Goal: Information Seeking & Learning: Learn about a topic

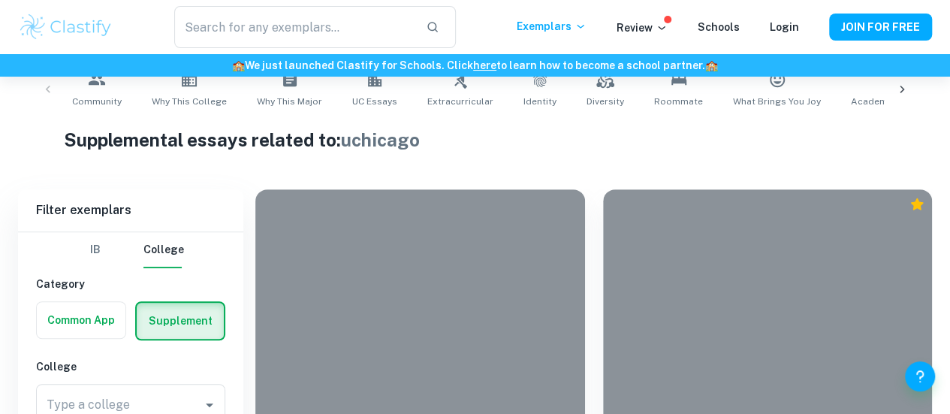
scroll to position [430, 0]
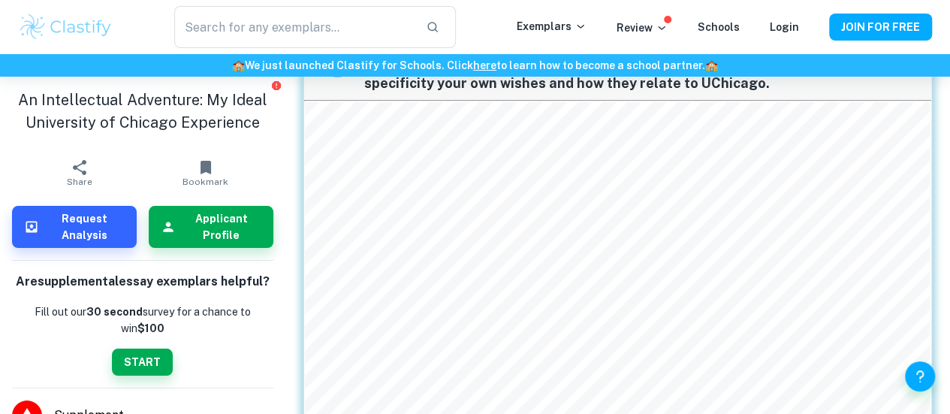
scroll to position [80, 0]
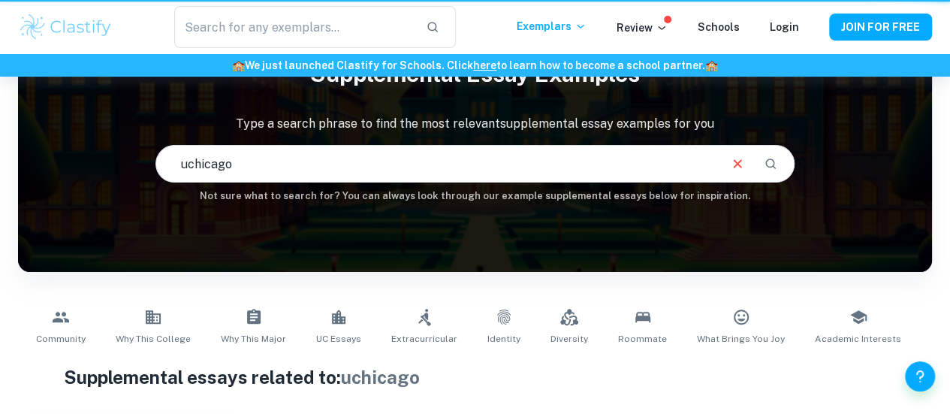
scroll to position [317, 0]
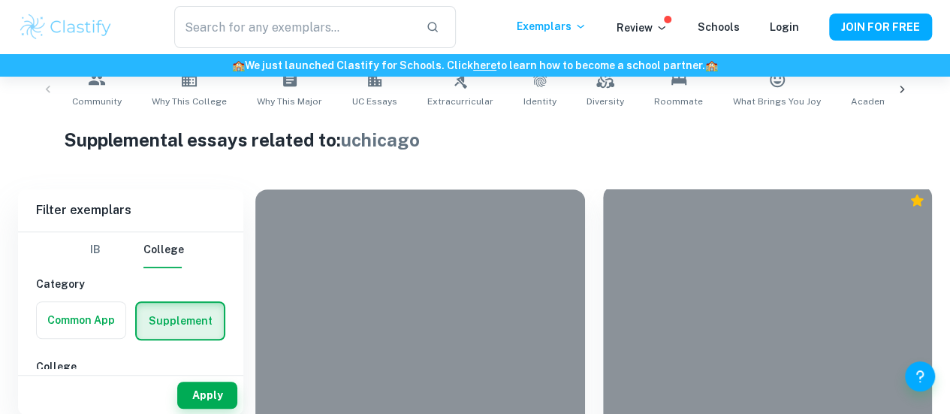
drag, startPoint x: 758, startPoint y: 243, endPoint x: 515, endPoint y: 202, distance: 246.1
click at [603, 202] on div at bounding box center [768, 308] width 330 height 247
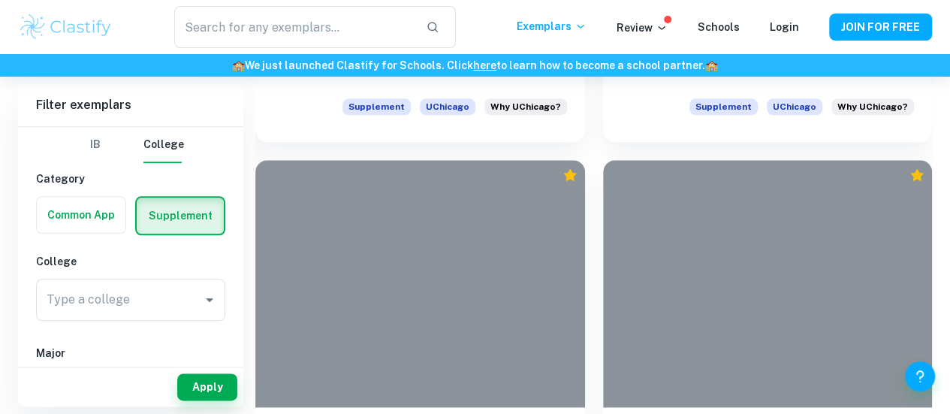
scroll to position [746, 0]
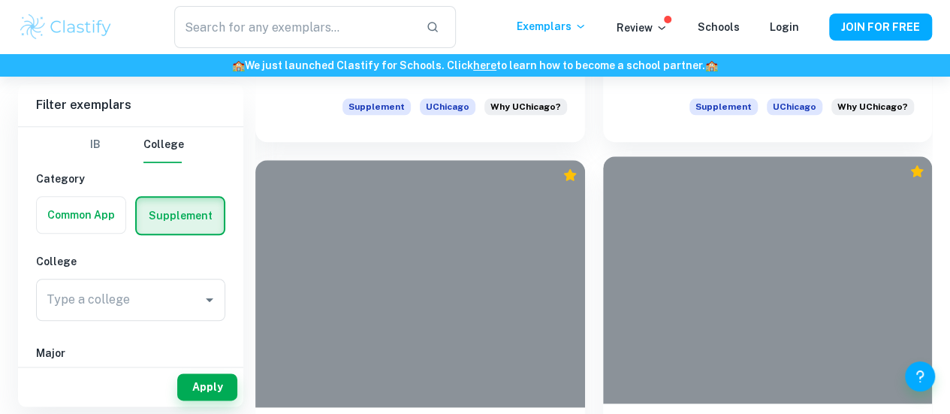
click at [603, 223] on div at bounding box center [768, 279] width 330 height 247
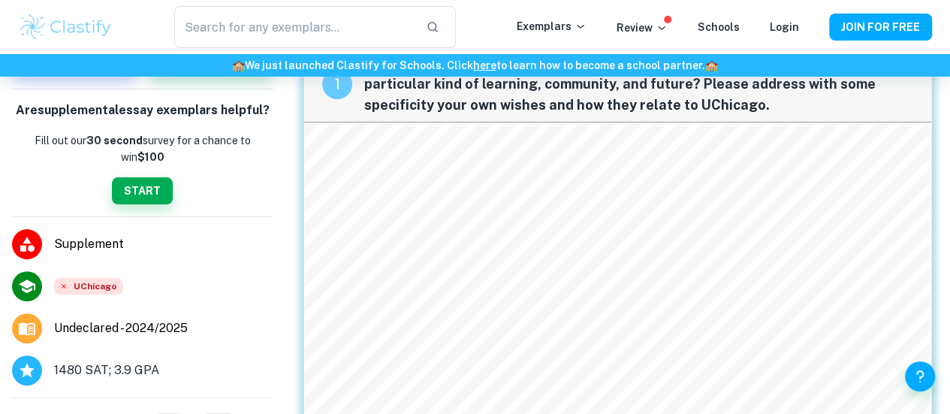
scroll to position [191, 0]
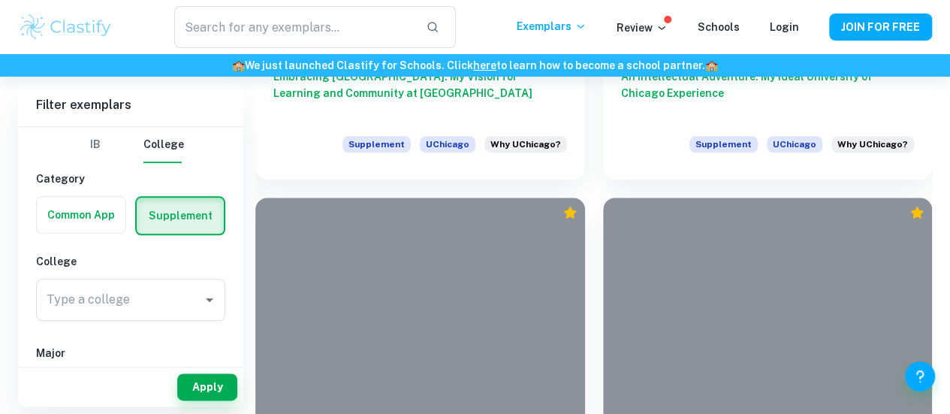
scroll to position [707, 0]
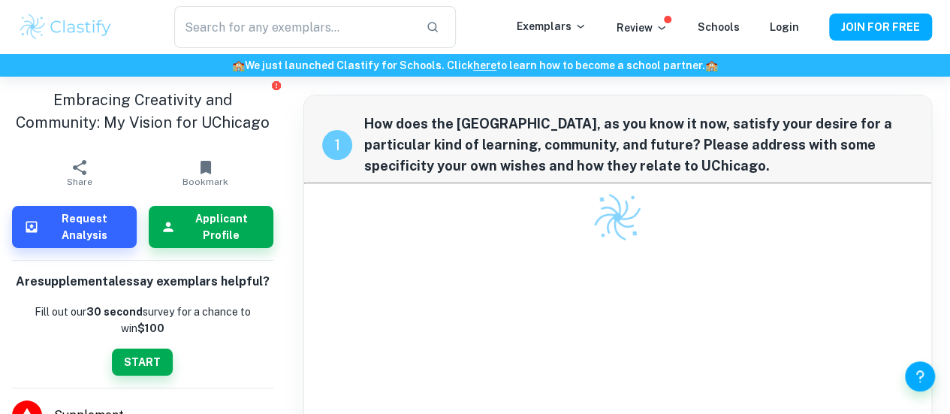
drag, startPoint x: 517, startPoint y: 199, endPoint x: 529, endPoint y: 232, distance: 35.2
click at [529, 232] on div at bounding box center [618, 217] width 628 height 53
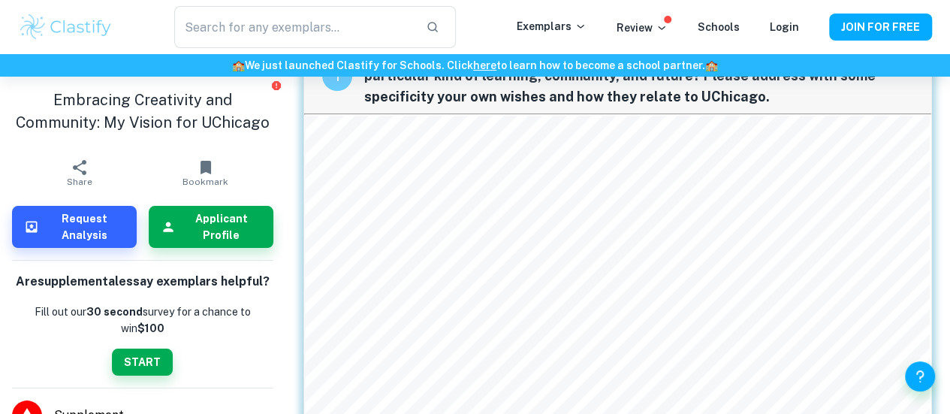
scroll to position [268, 0]
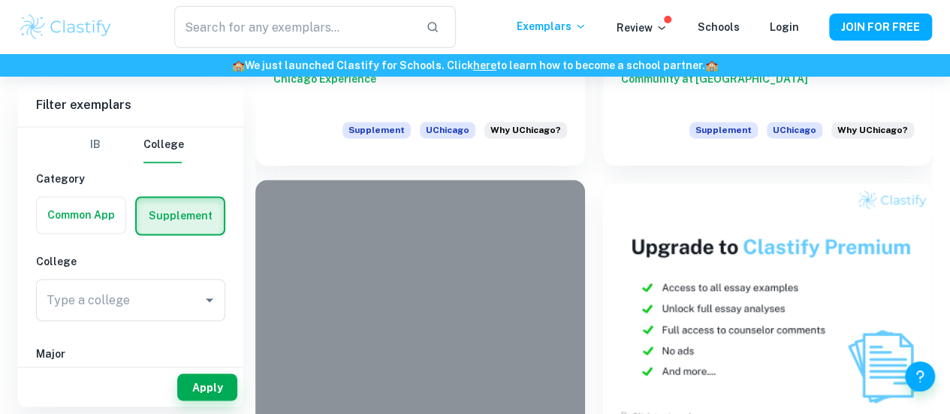
scroll to position [1143, 0]
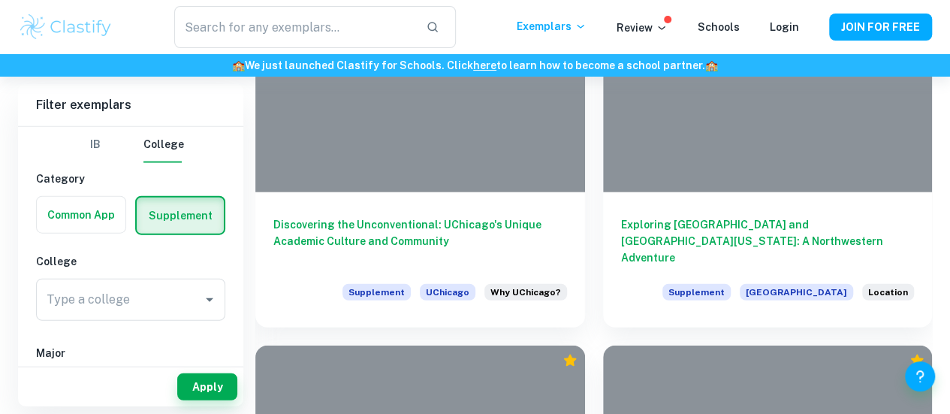
scroll to position [1760, 0]
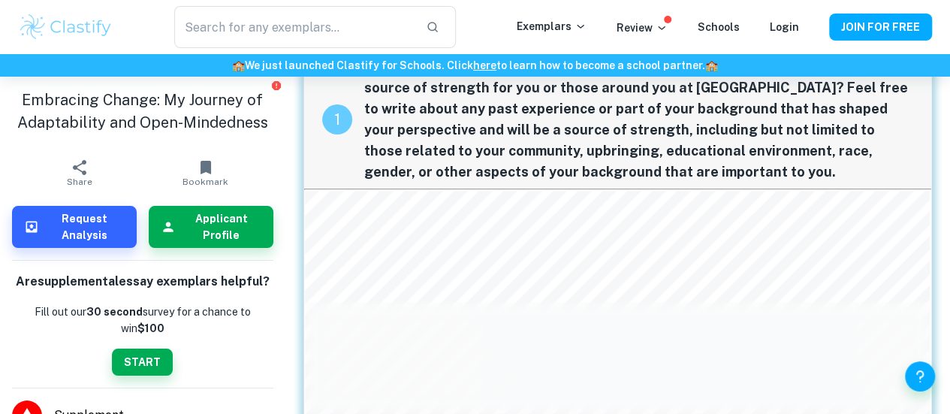
scroll to position [27, 0]
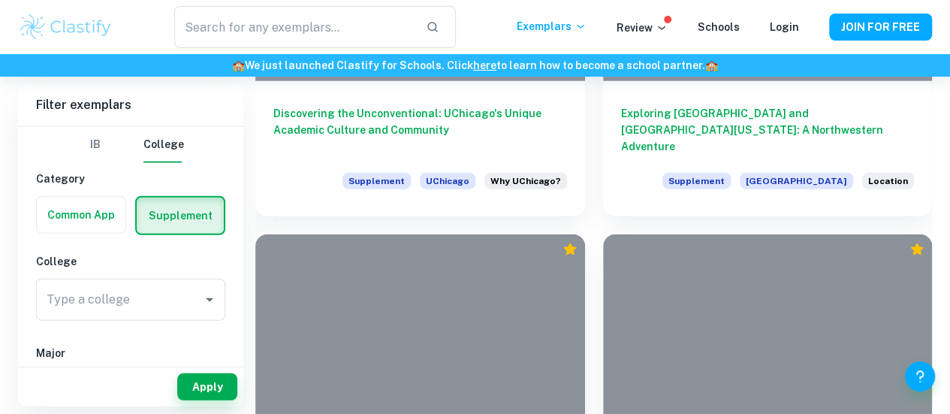
scroll to position [1882, 0]
